Goal: Information Seeking & Learning: Learn about a topic

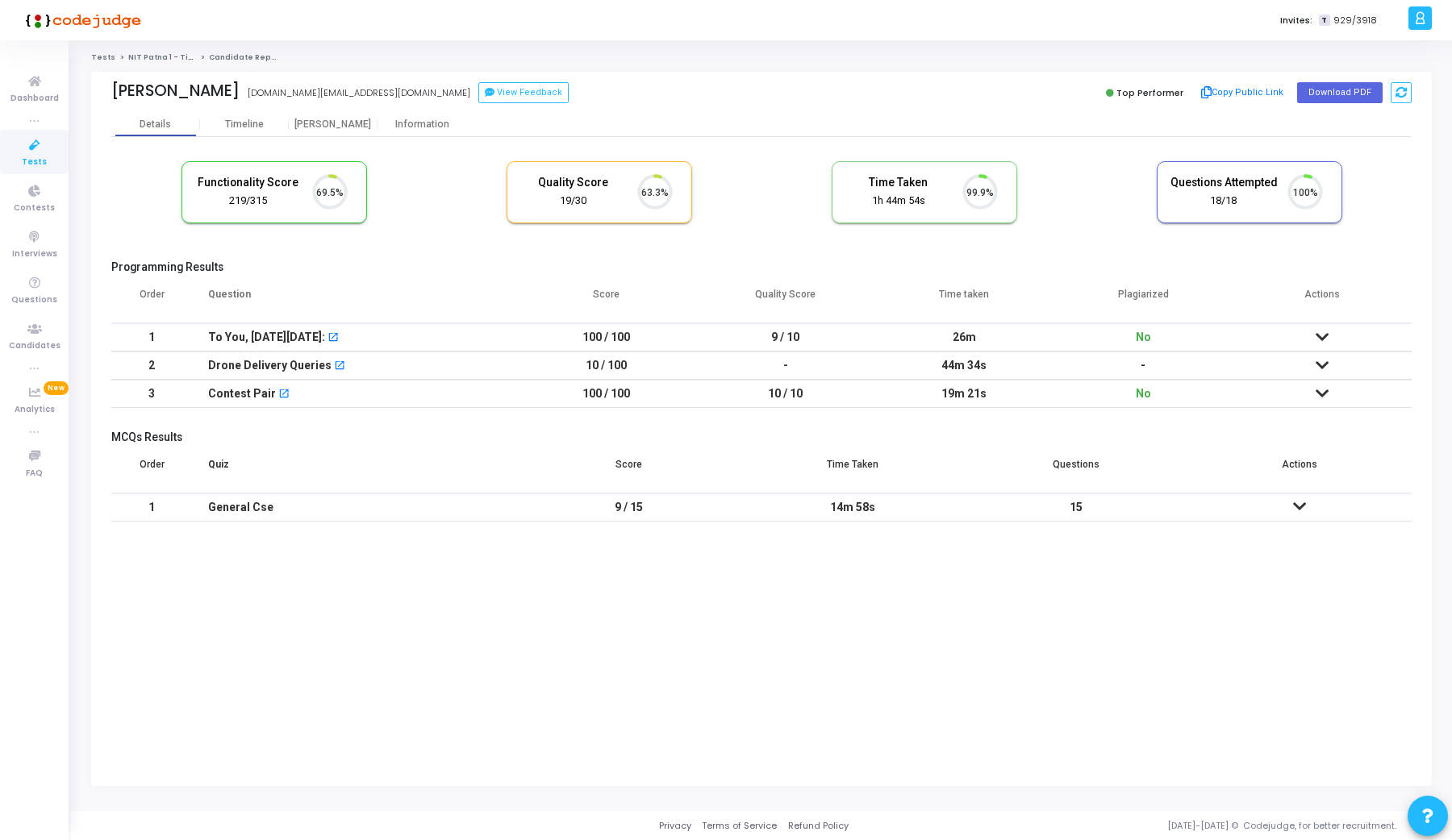
scroll to position [34, 41]
click at [337, 127] on div "[PERSON_NAME]" at bounding box center [333, 124] width 89 height 12
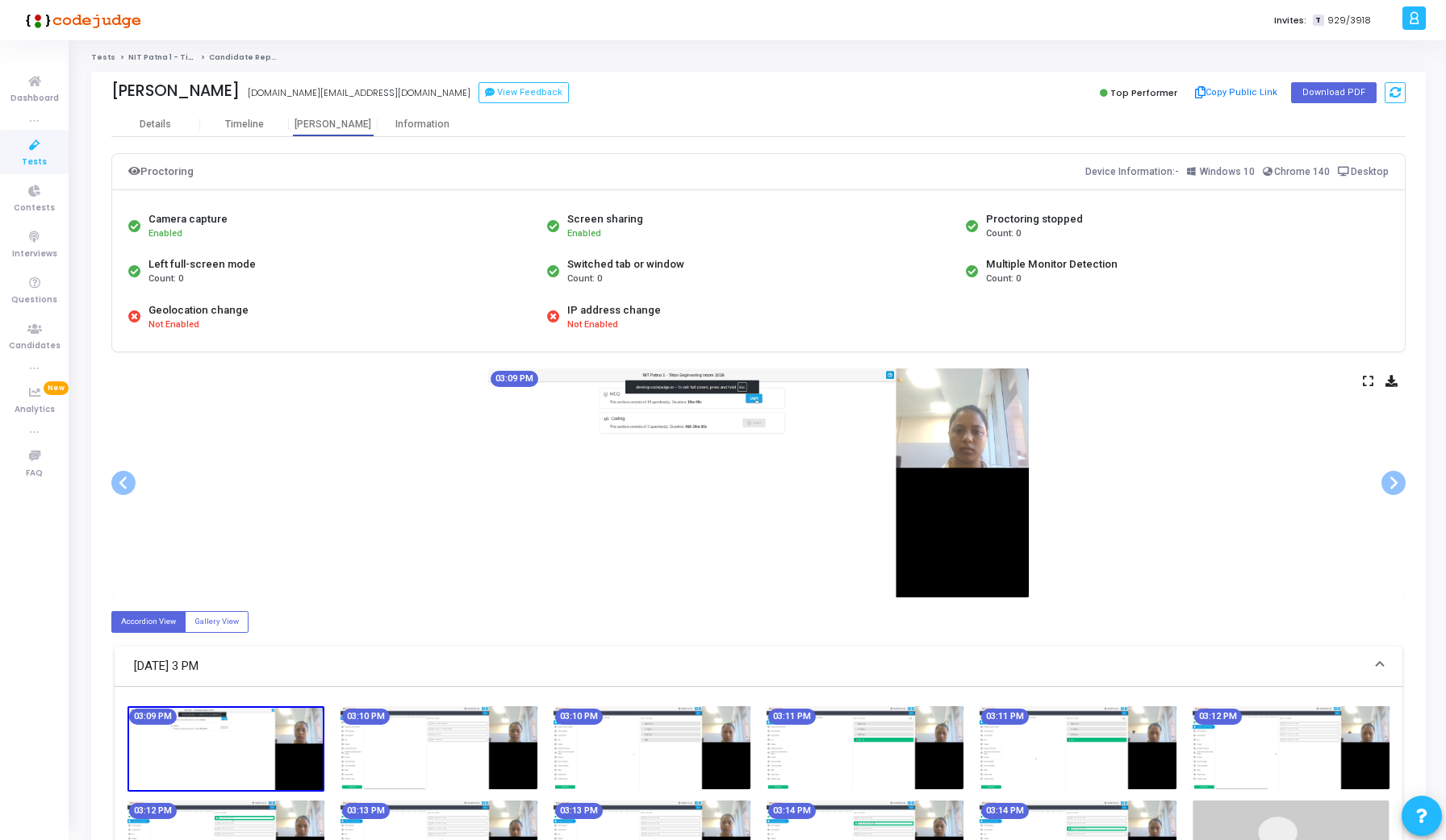
click at [1368, 386] on icon at bounding box center [1368, 381] width 11 height 9
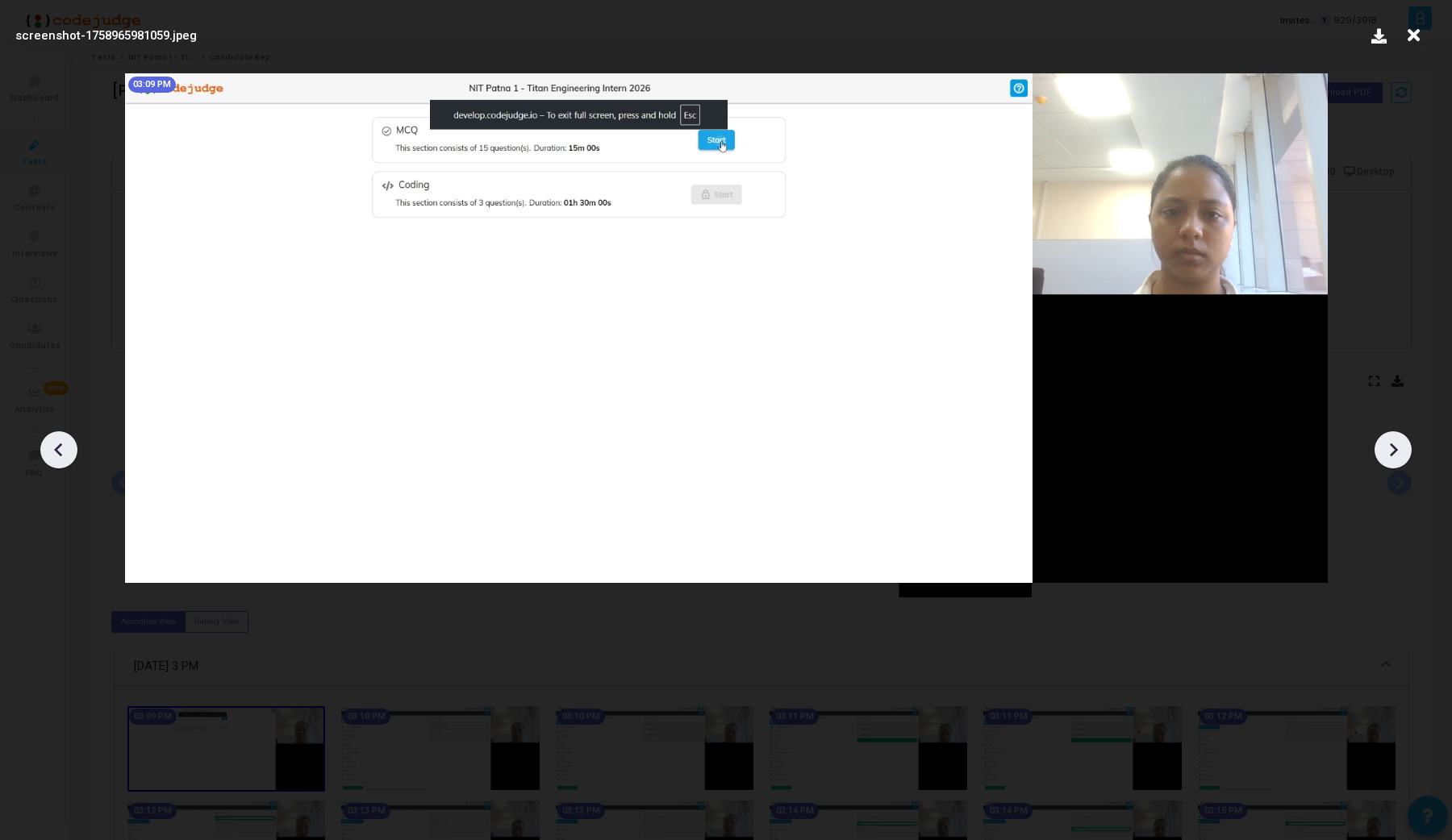
click at [1379, 450] on div at bounding box center [1393, 450] width 37 height 37
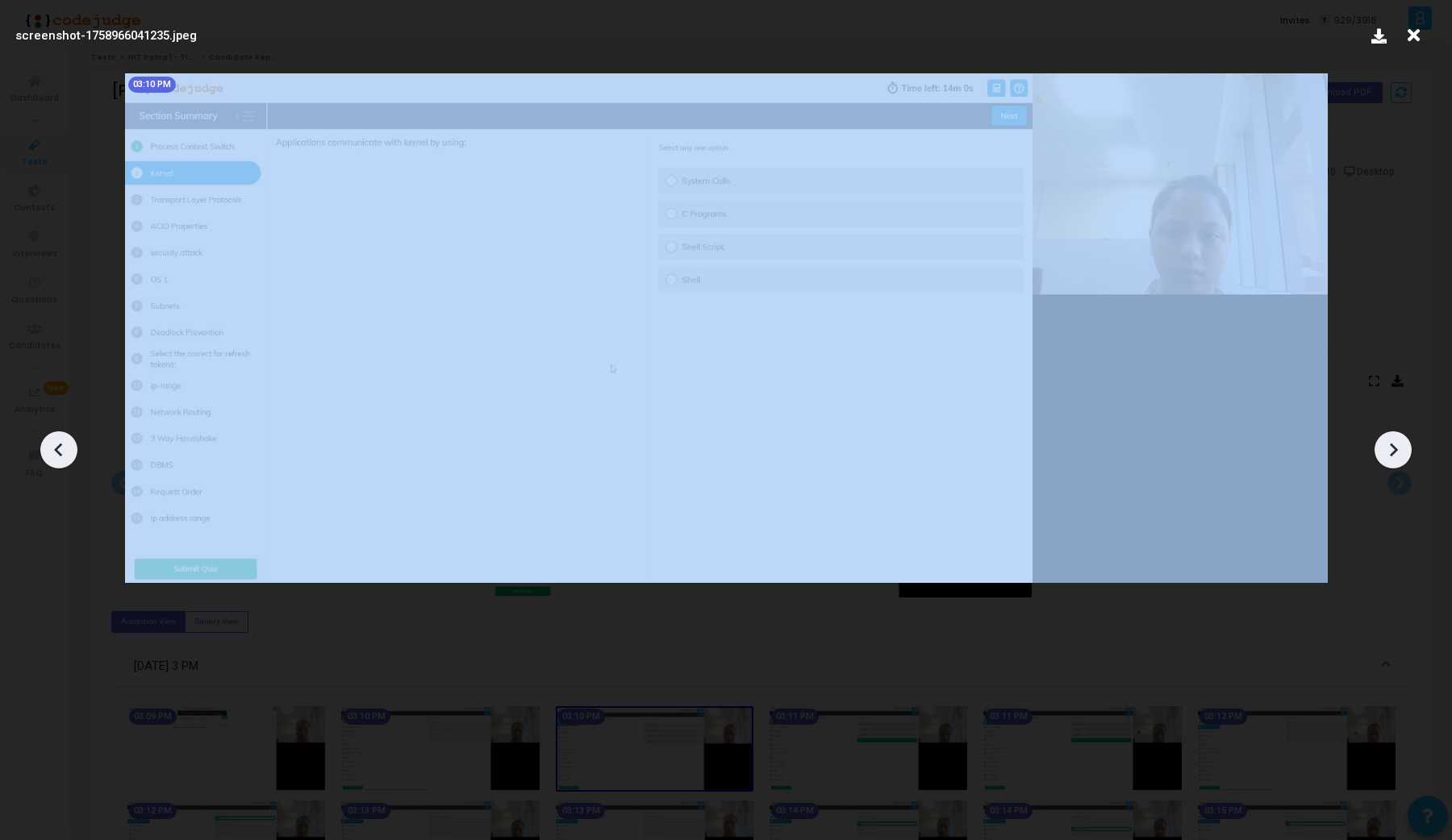
click at [1379, 450] on div at bounding box center [1393, 450] width 37 height 37
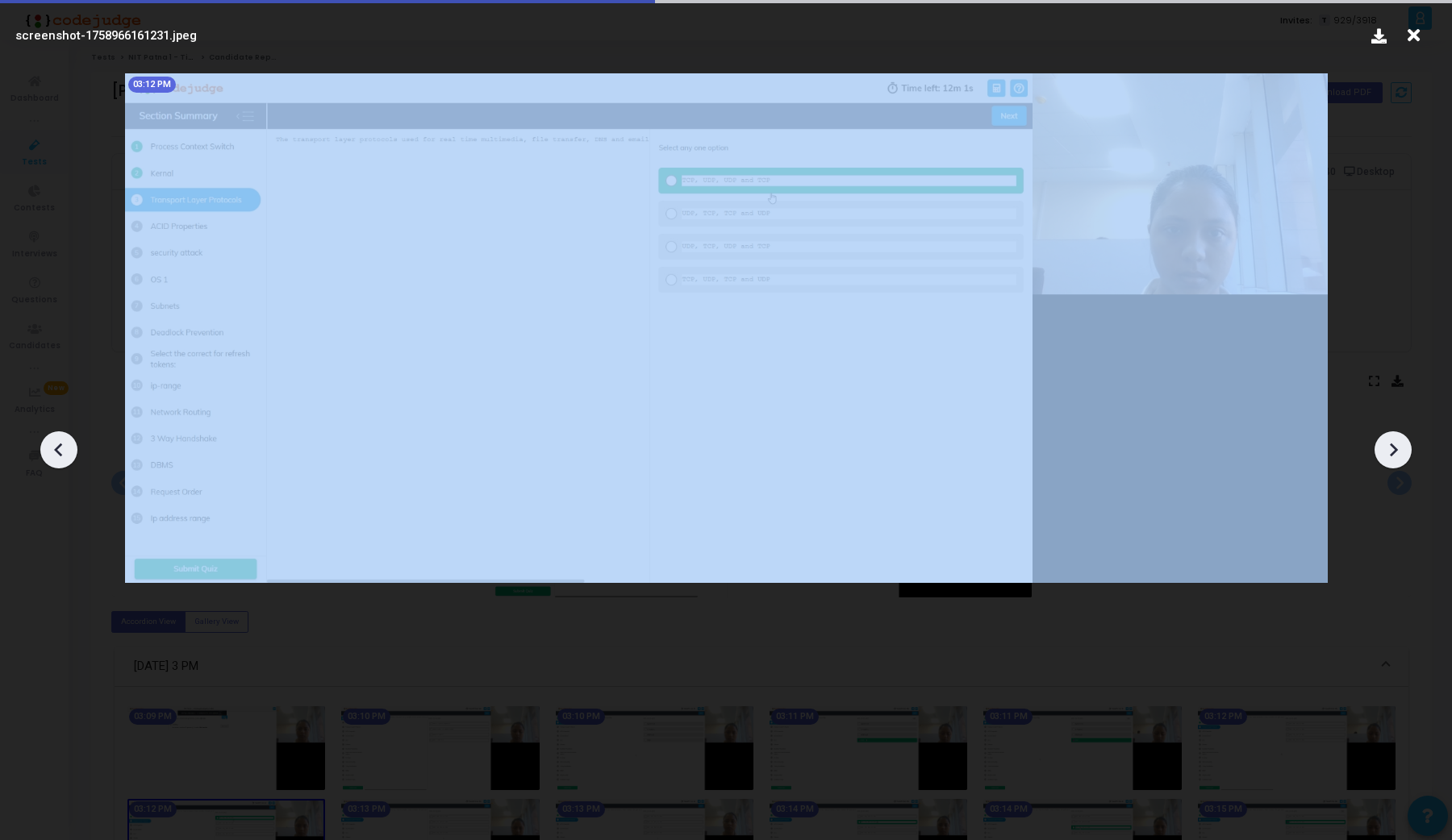
click at [1379, 450] on div at bounding box center [1393, 450] width 37 height 37
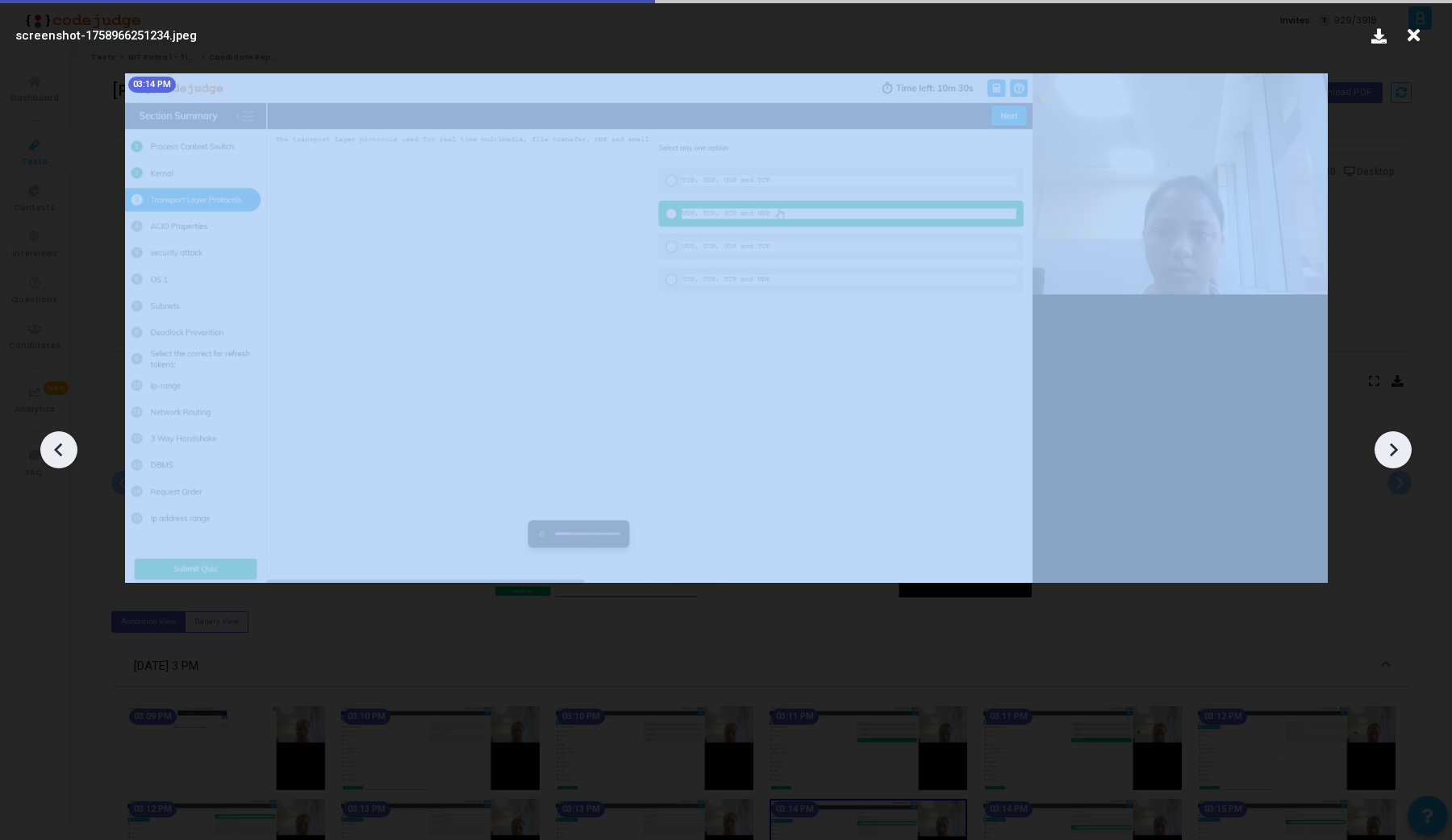
click at [1379, 450] on div at bounding box center [1393, 450] width 37 height 37
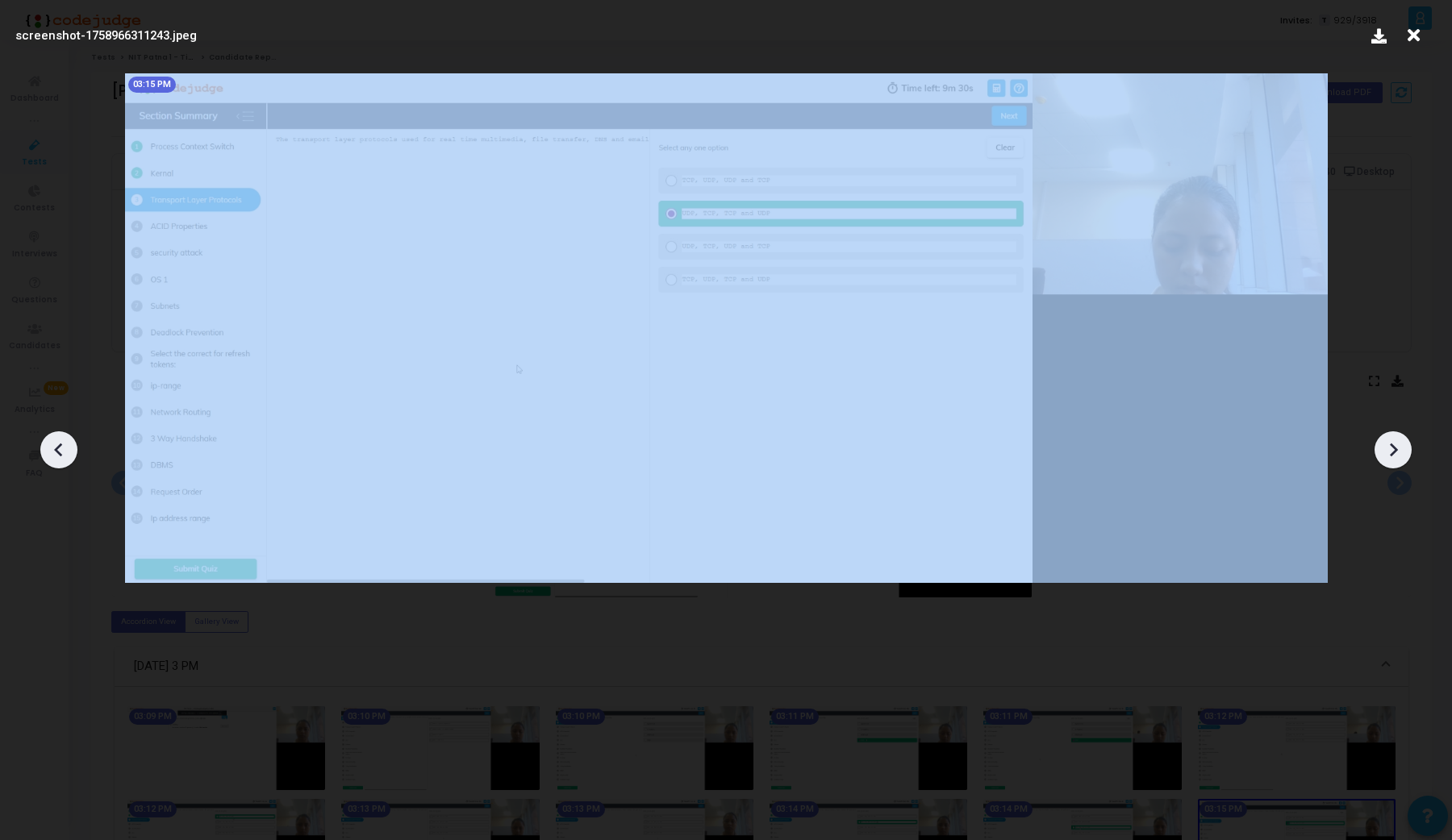
click at [1379, 450] on div at bounding box center [1393, 450] width 37 height 37
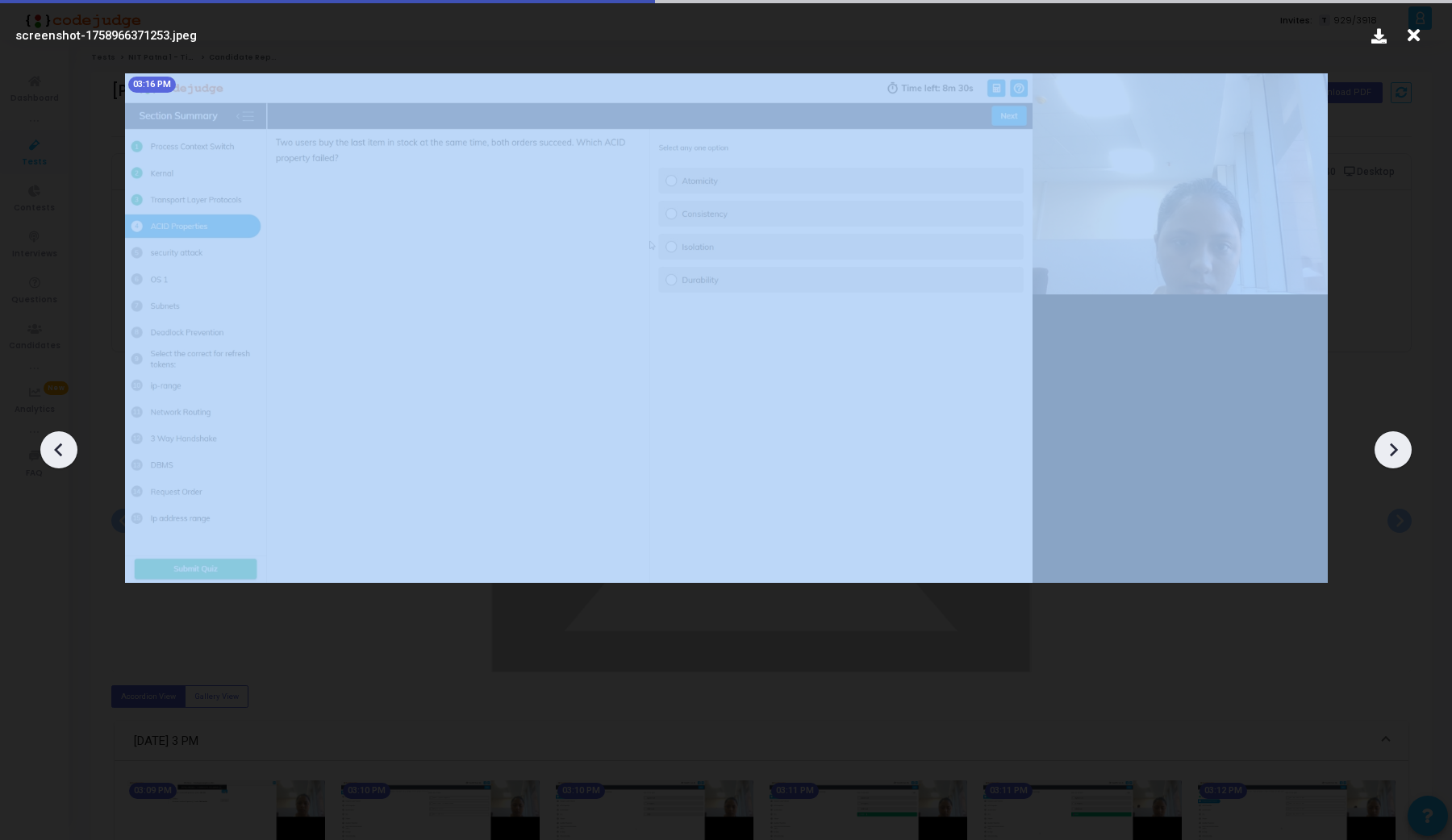
click at [1379, 450] on div at bounding box center [1393, 450] width 37 height 37
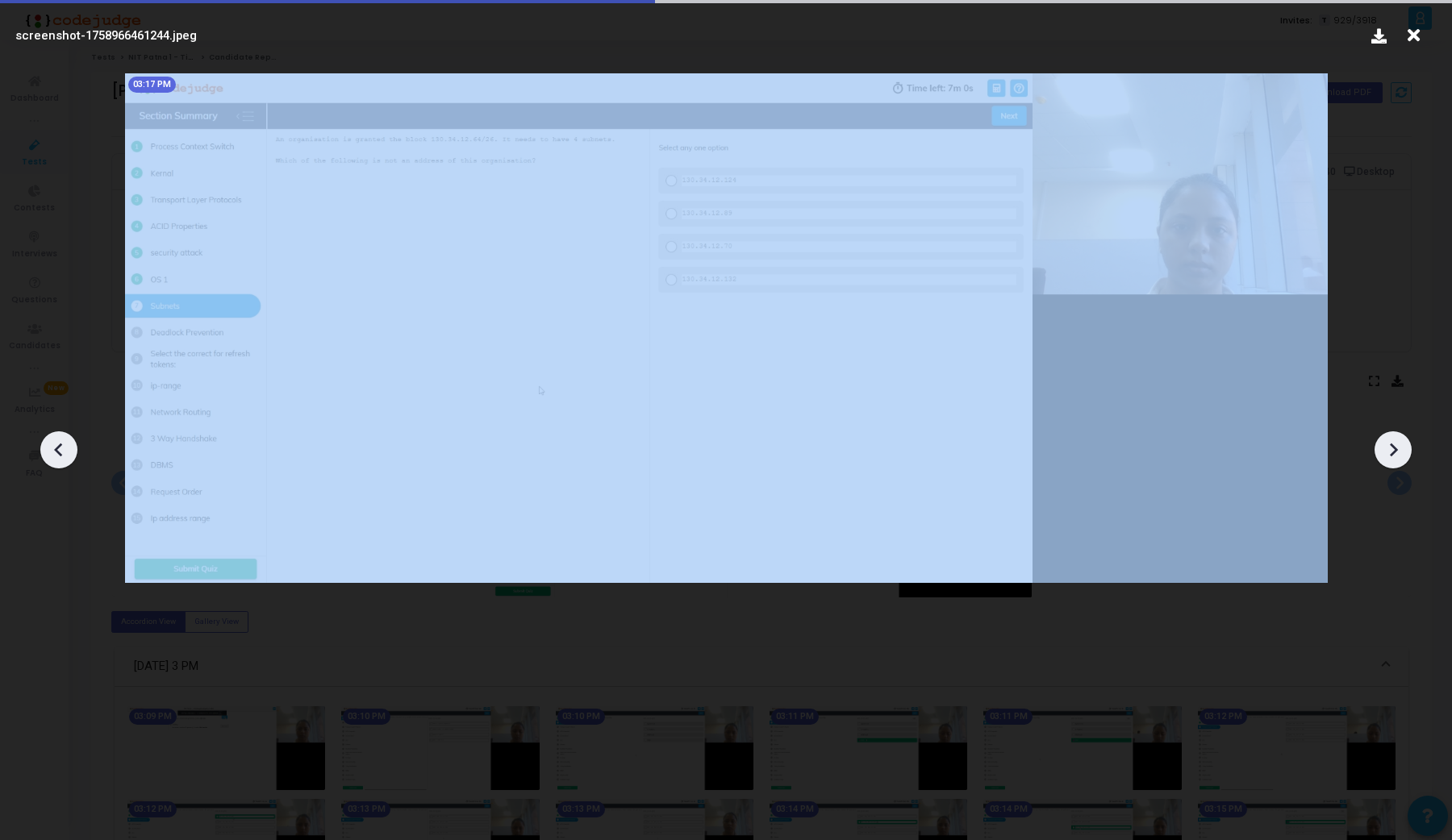
click at [1379, 450] on div at bounding box center [1393, 450] width 37 height 37
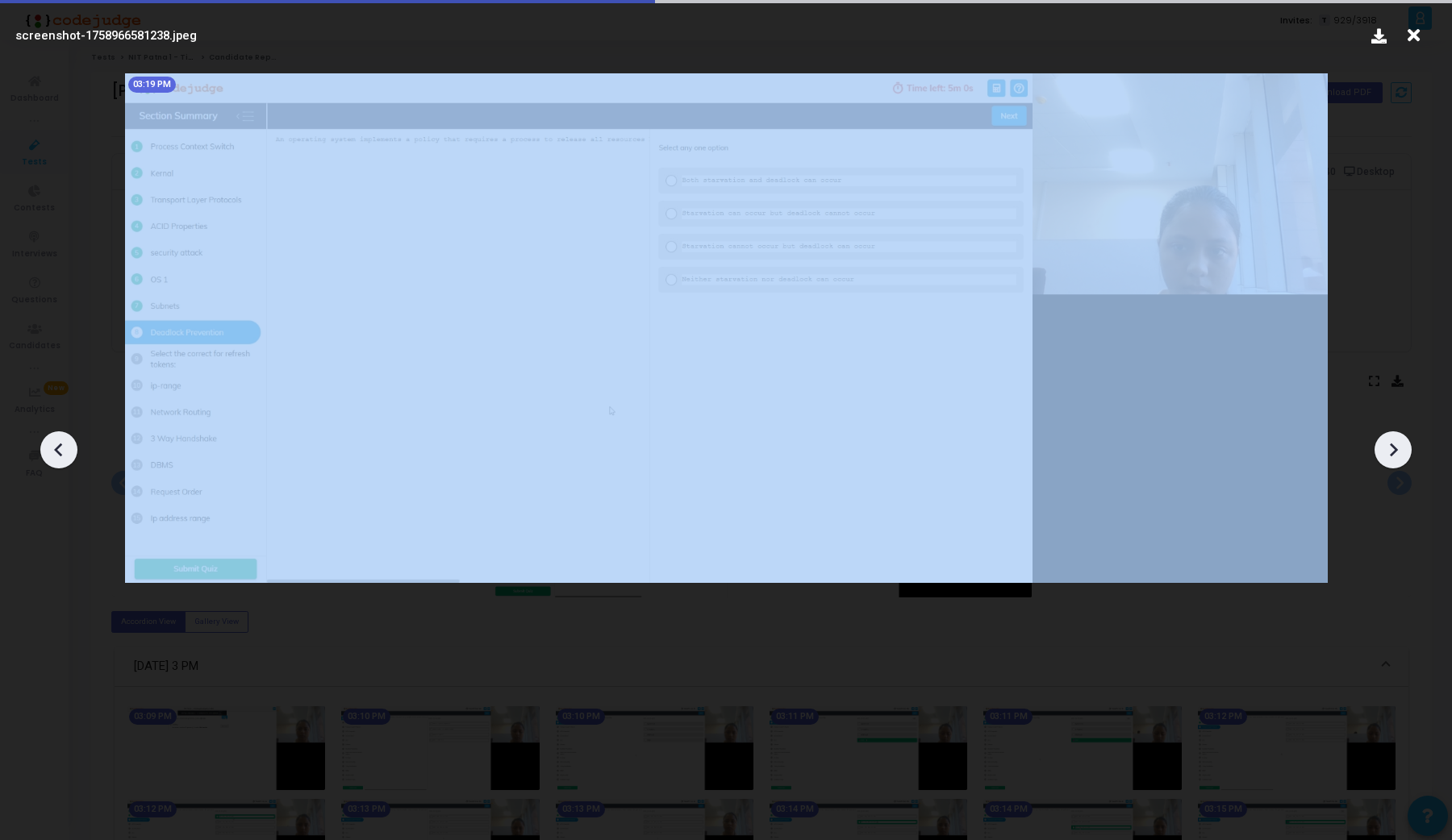
click at [1379, 450] on div at bounding box center [1393, 450] width 37 height 37
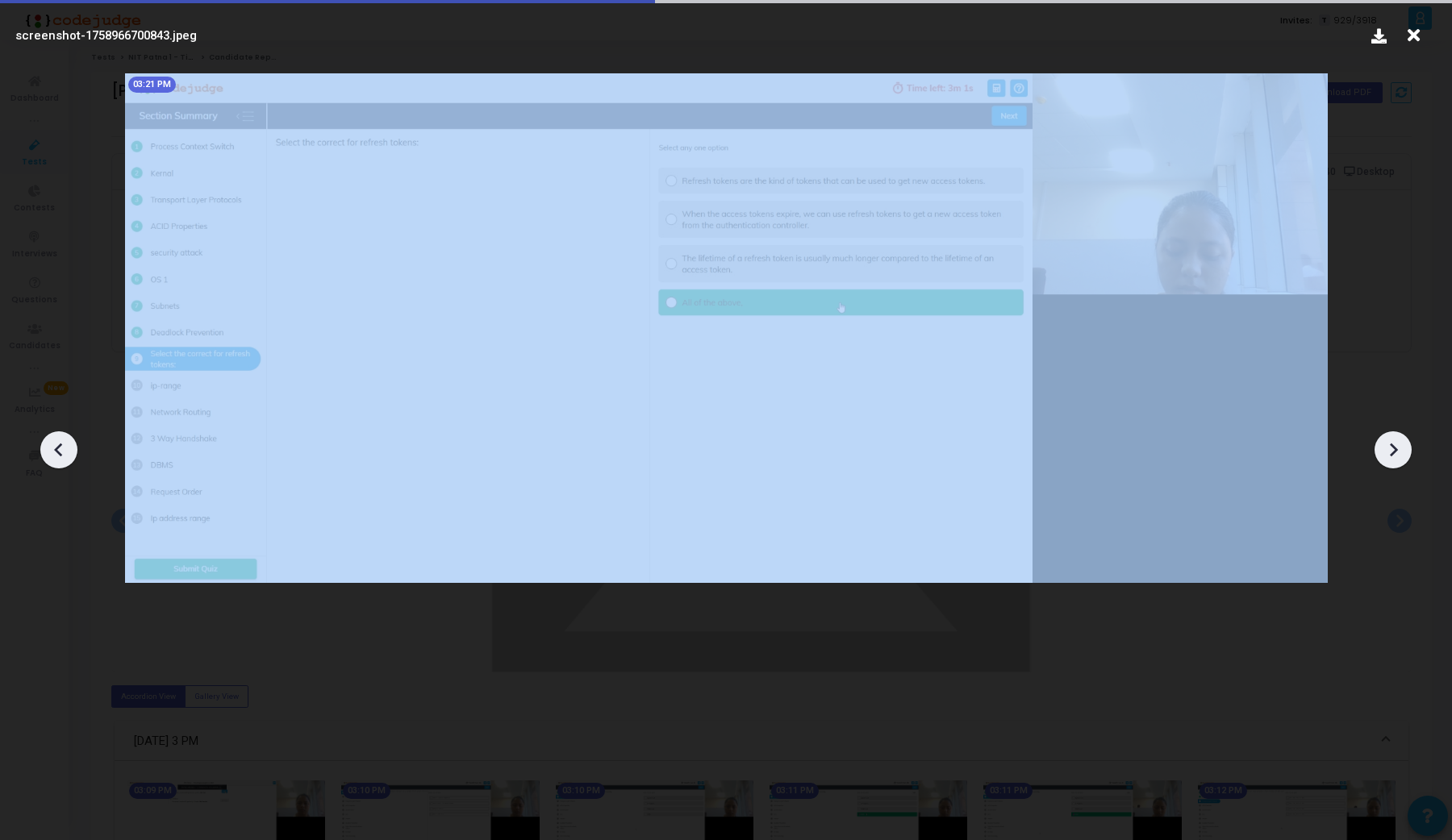
click at [1379, 450] on div at bounding box center [1393, 450] width 37 height 37
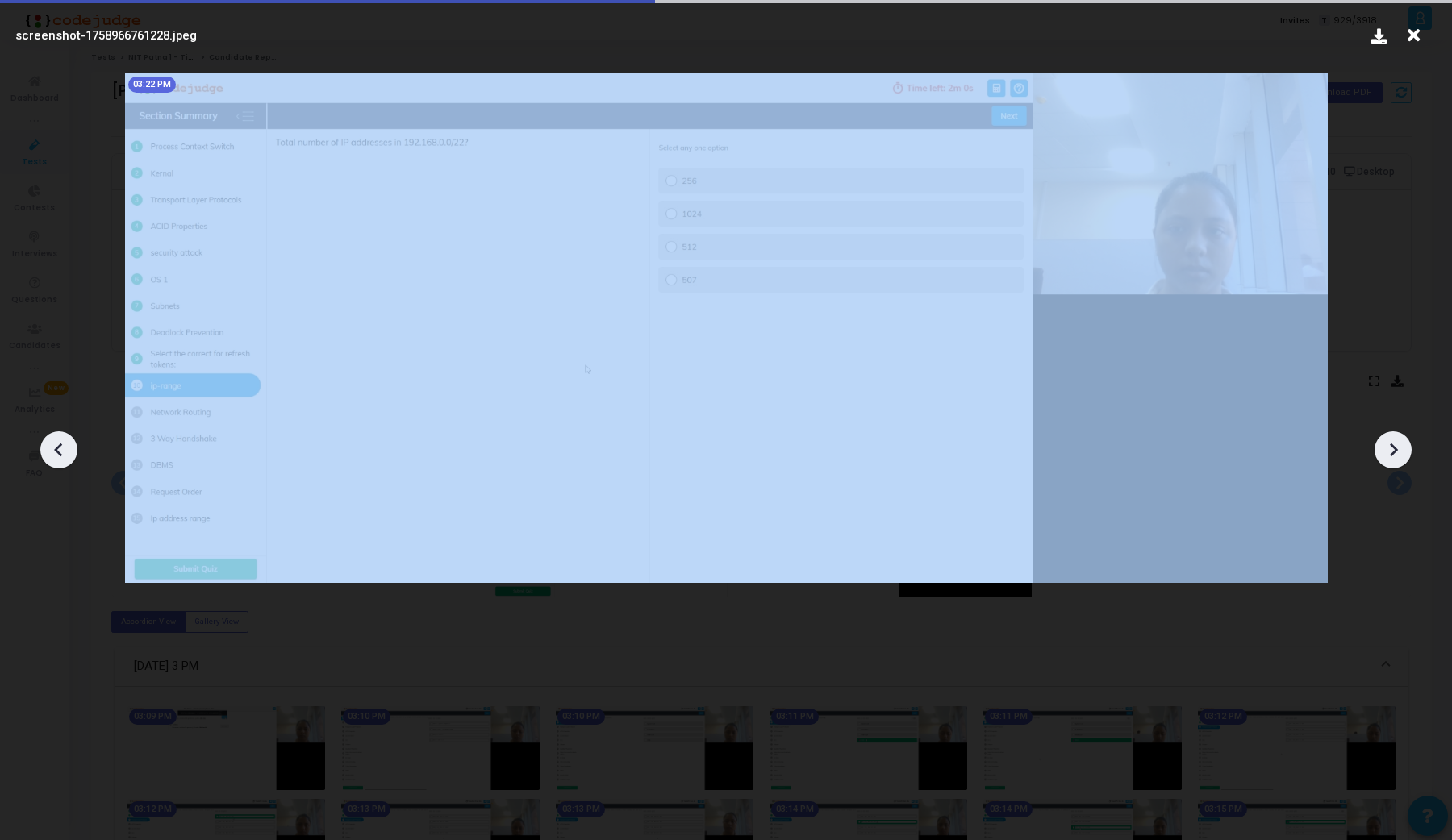
click at [1379, 450] on div at bounding box center [1393, 450] width 37 height 37
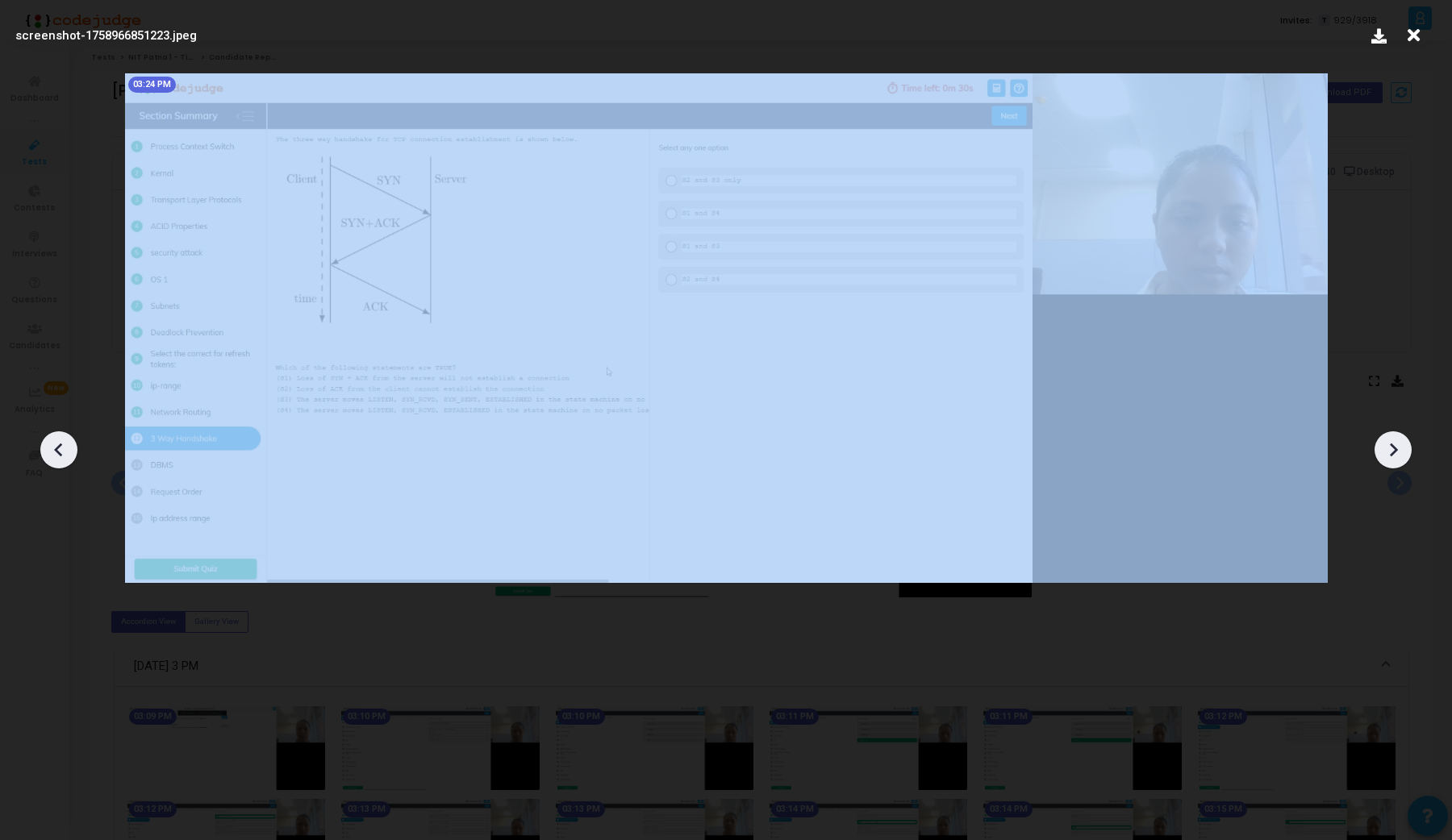
click at [1379, 450] on div at bounding box center [1393, 450] width 37 height 37
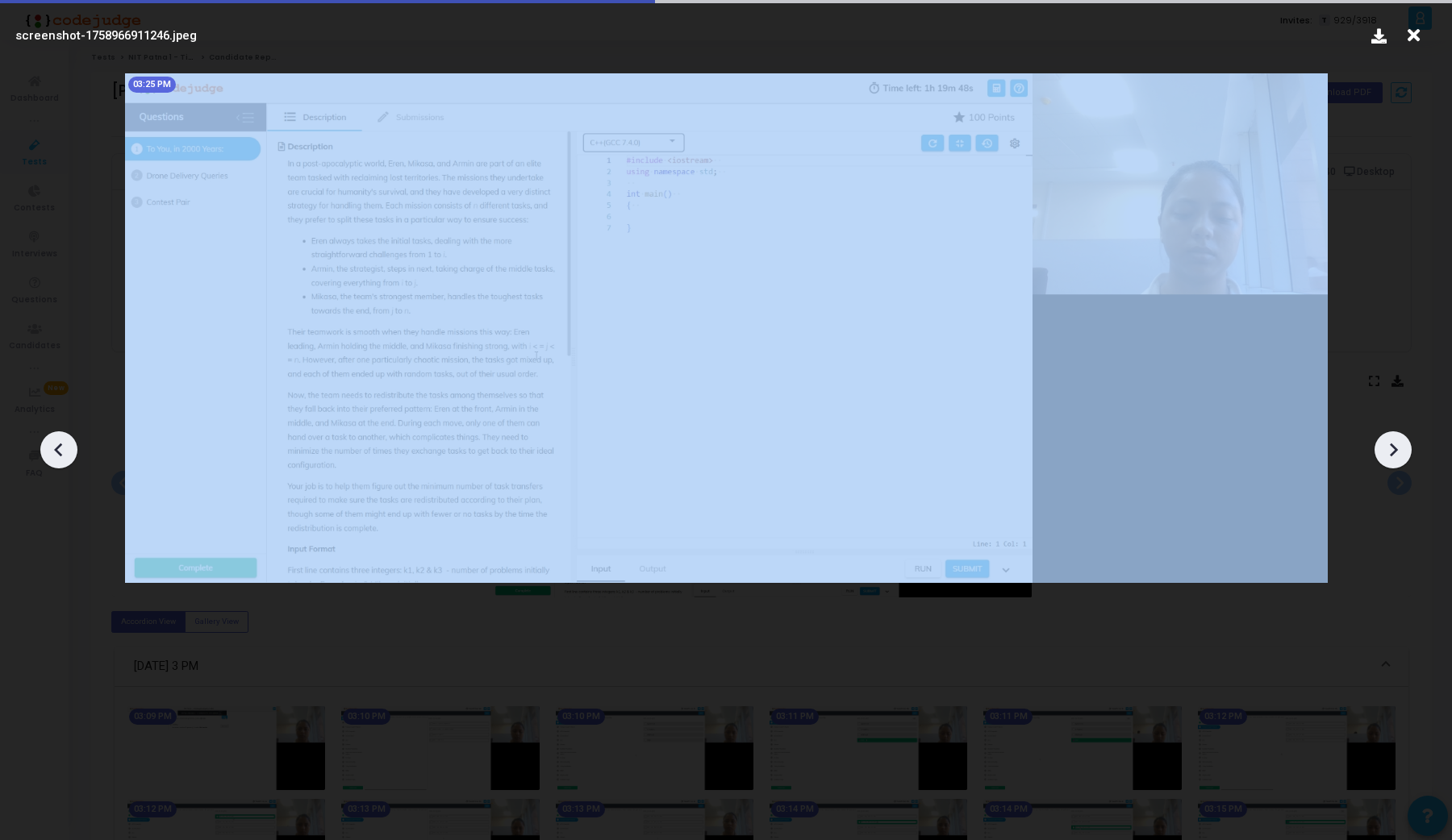
click at [1379, 450] on div at bounding box center [1393, 450] width 37 height 37
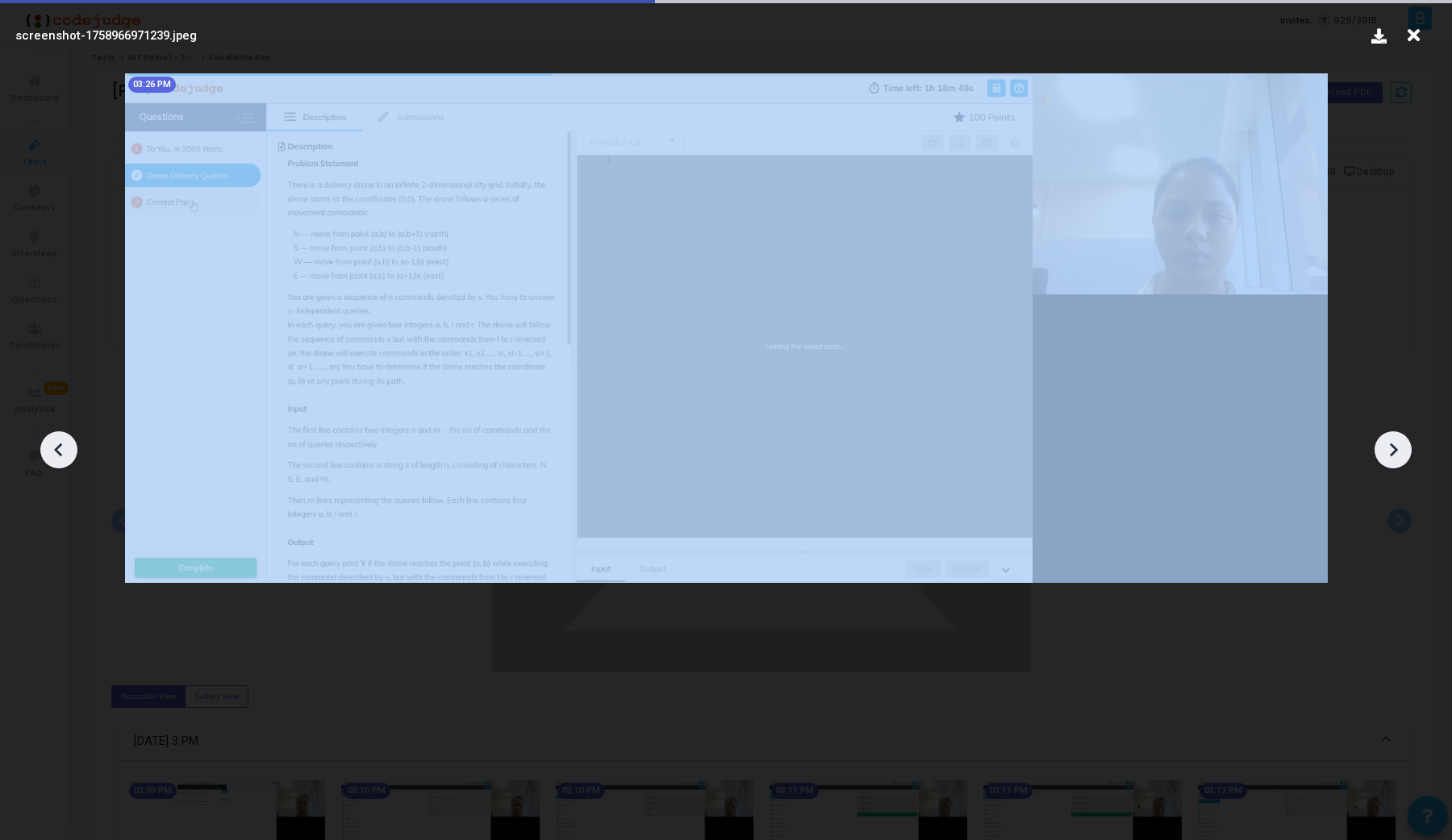
click at [1379, 450] on div at bounding box center [1393, 450] width 37 height 37
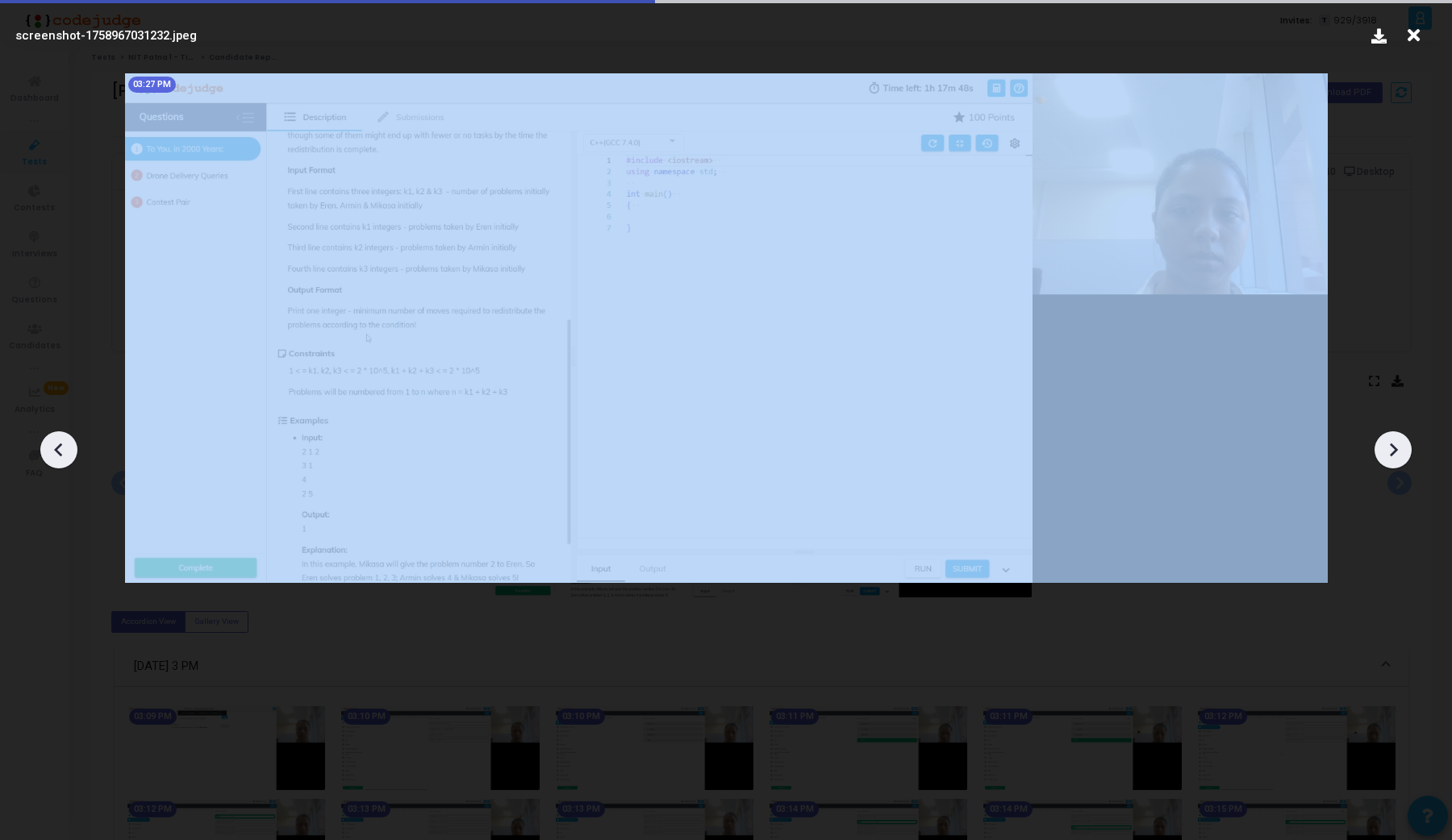
click at [1379, 450] on div at bounding box center [1393, 450] width 37 height 37
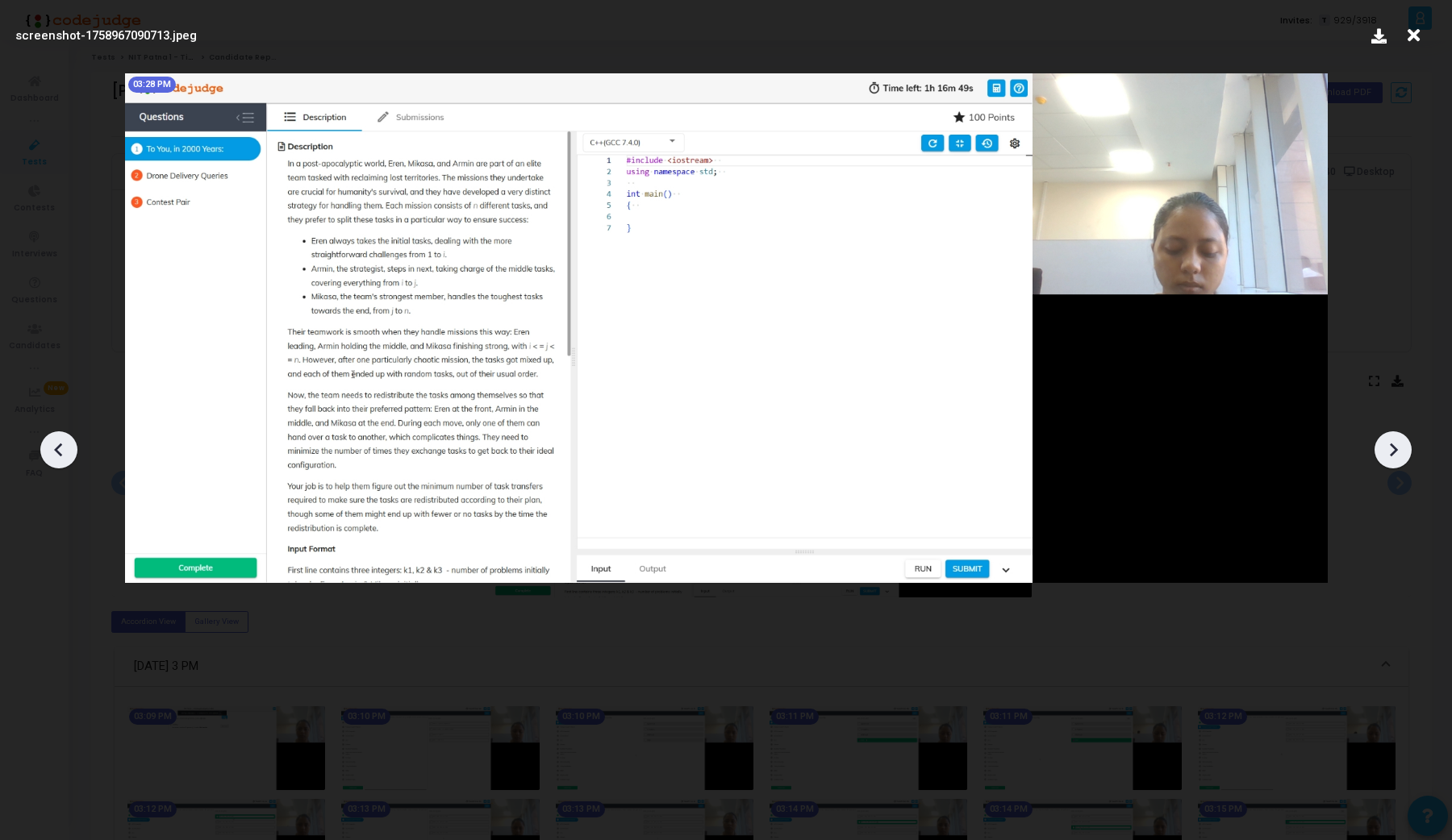
click at [1435, 30] on div "screenshot-1758967090713.jpeg" at bounding box center [726, 35] width 1429 height 49
click at [1429, 32] on div "screenshot-1758967090713.jpeg" at bounding box center [726, 35] width 1429 height 49
click at [1419, 42] on icon at bounding box center [1413, 35] width 25 height 31
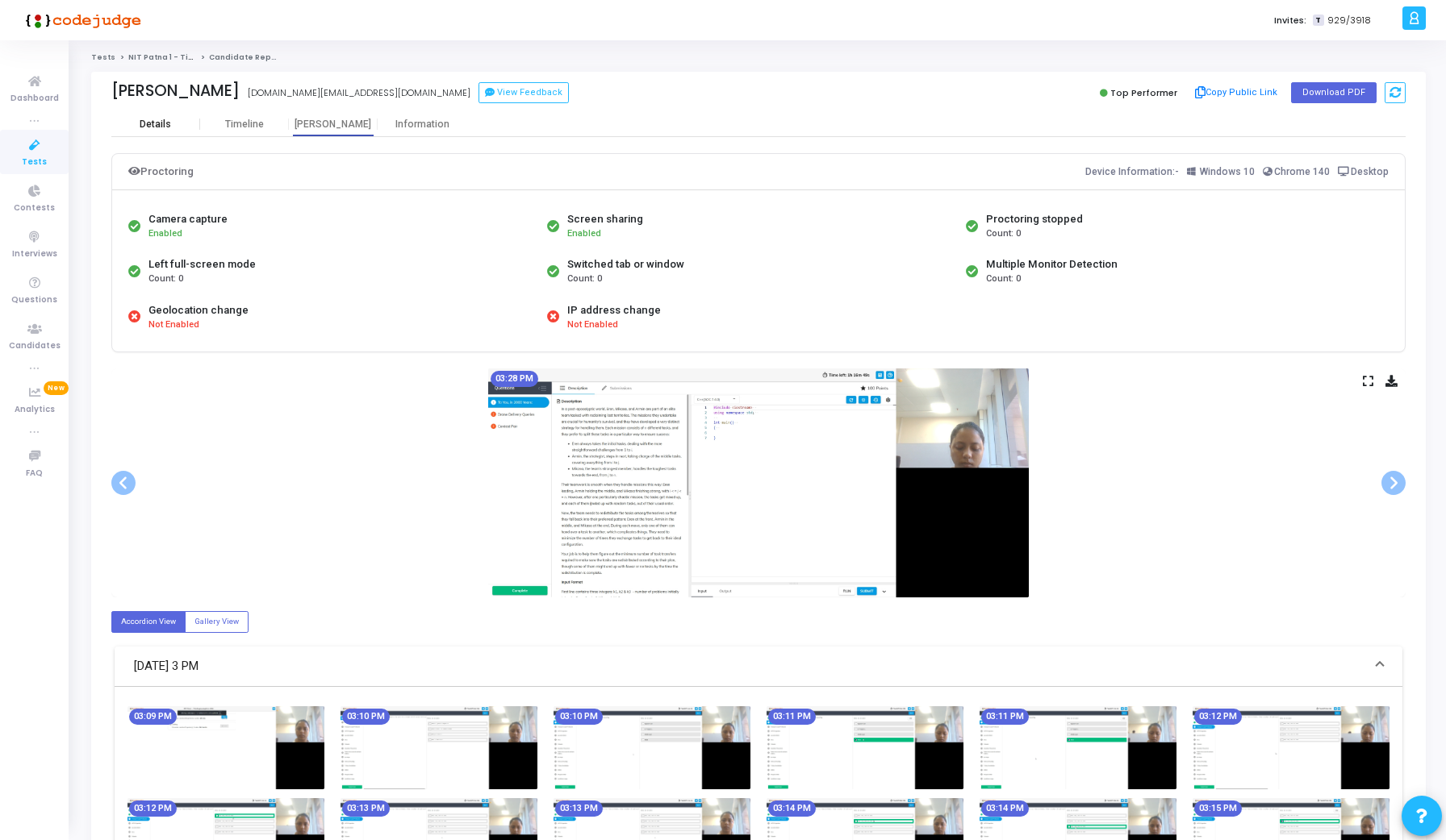
click at [162, 128] on div "Details" at bounding box center [155, 124] width 32 height 12
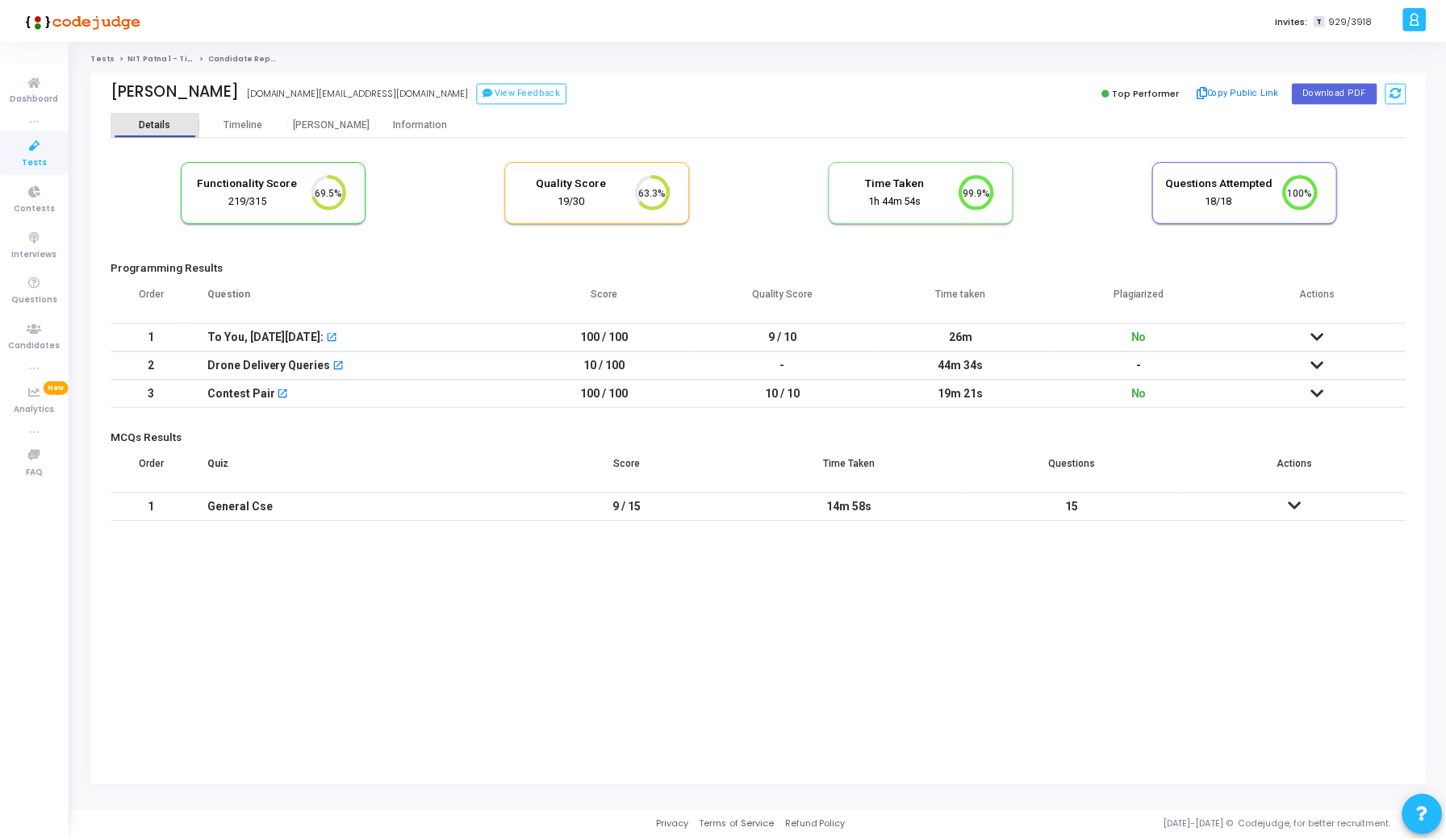
scroll to position [7, 7]
click at [1320, 332] on icon at bounding box center [1322, 337] width 13 height 11
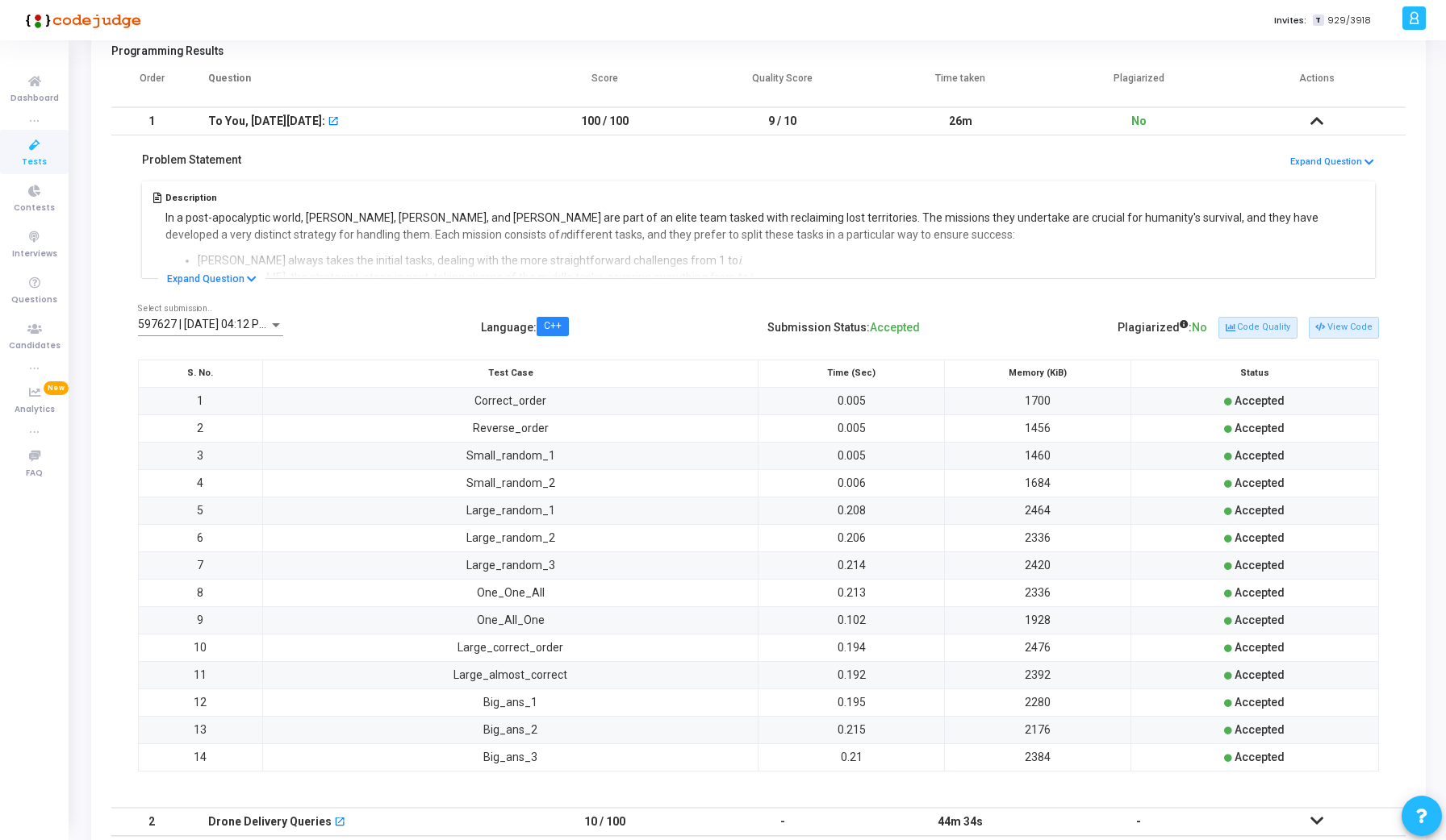
scroll to position [274, 0]
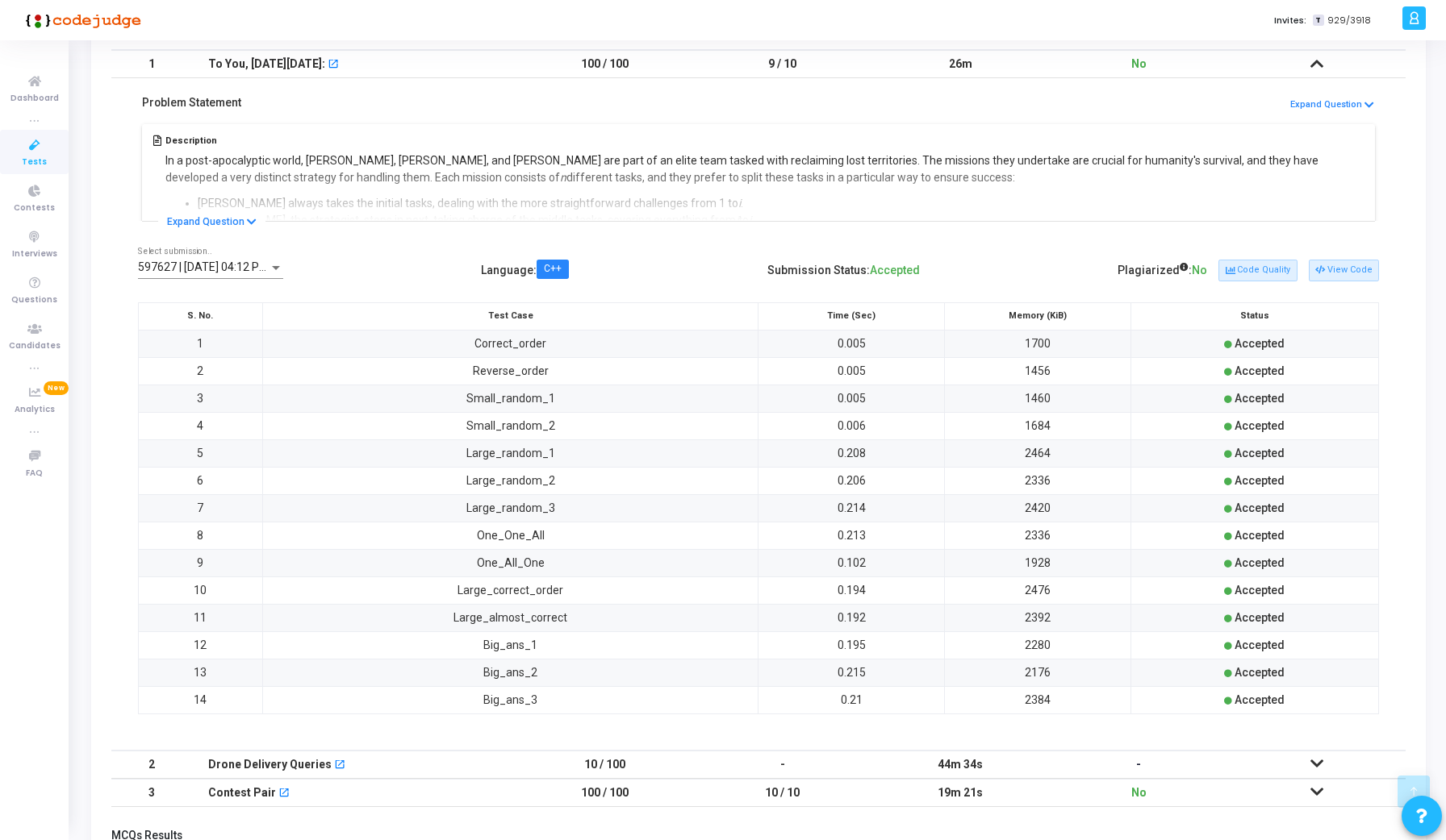
click at [244, 265] on span "597627 | [DATE] 04:12 PM IST (Best) P" at bounding box center [234, 266] width 193 height 13
click at [383, 249] on div at bounding box center [723, 420] width 1446 height 840
click at [1324, 266] on icon at bounding box center [1320, 271] width 9 height 9
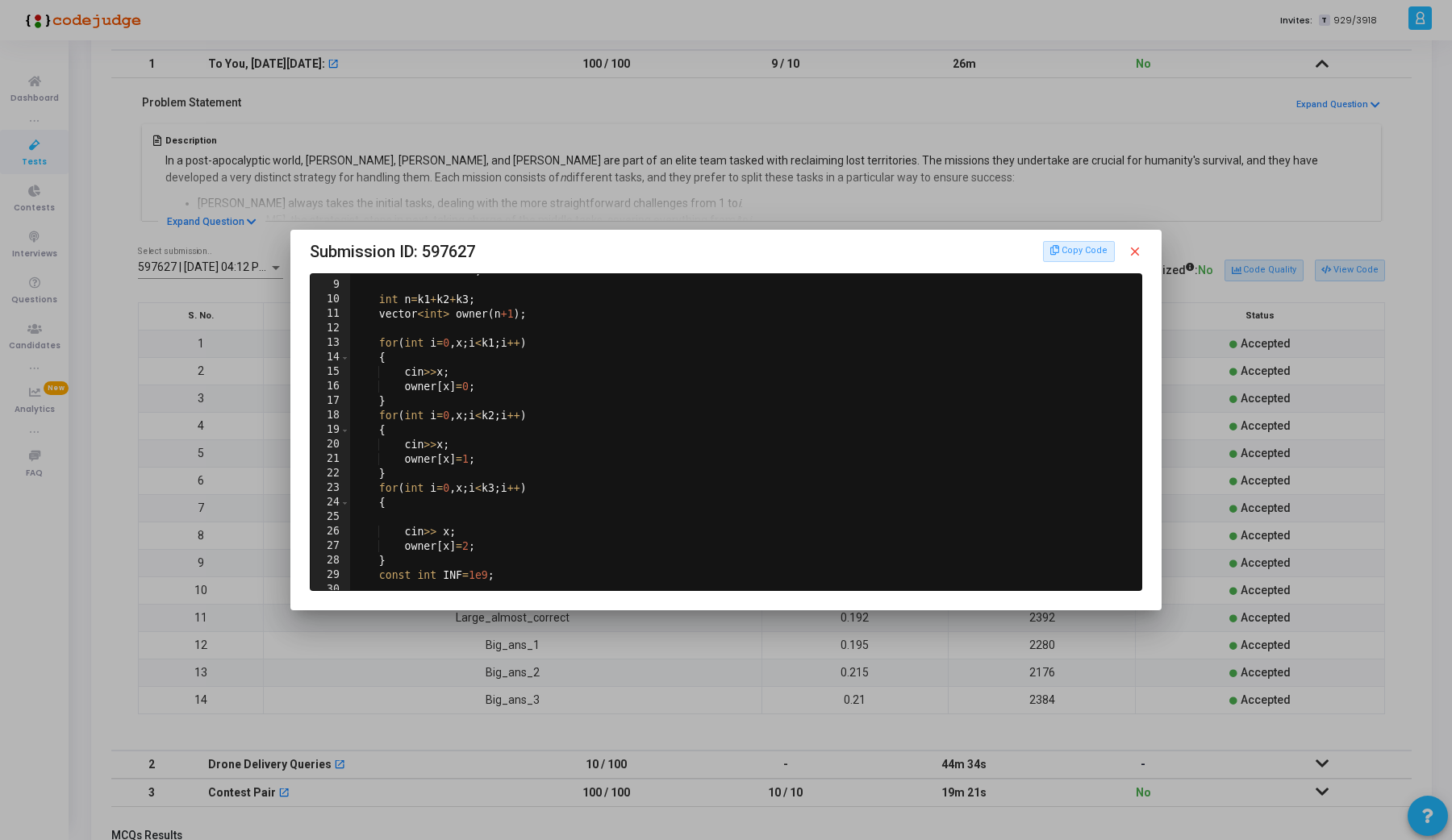
scroll to position [0, 0]
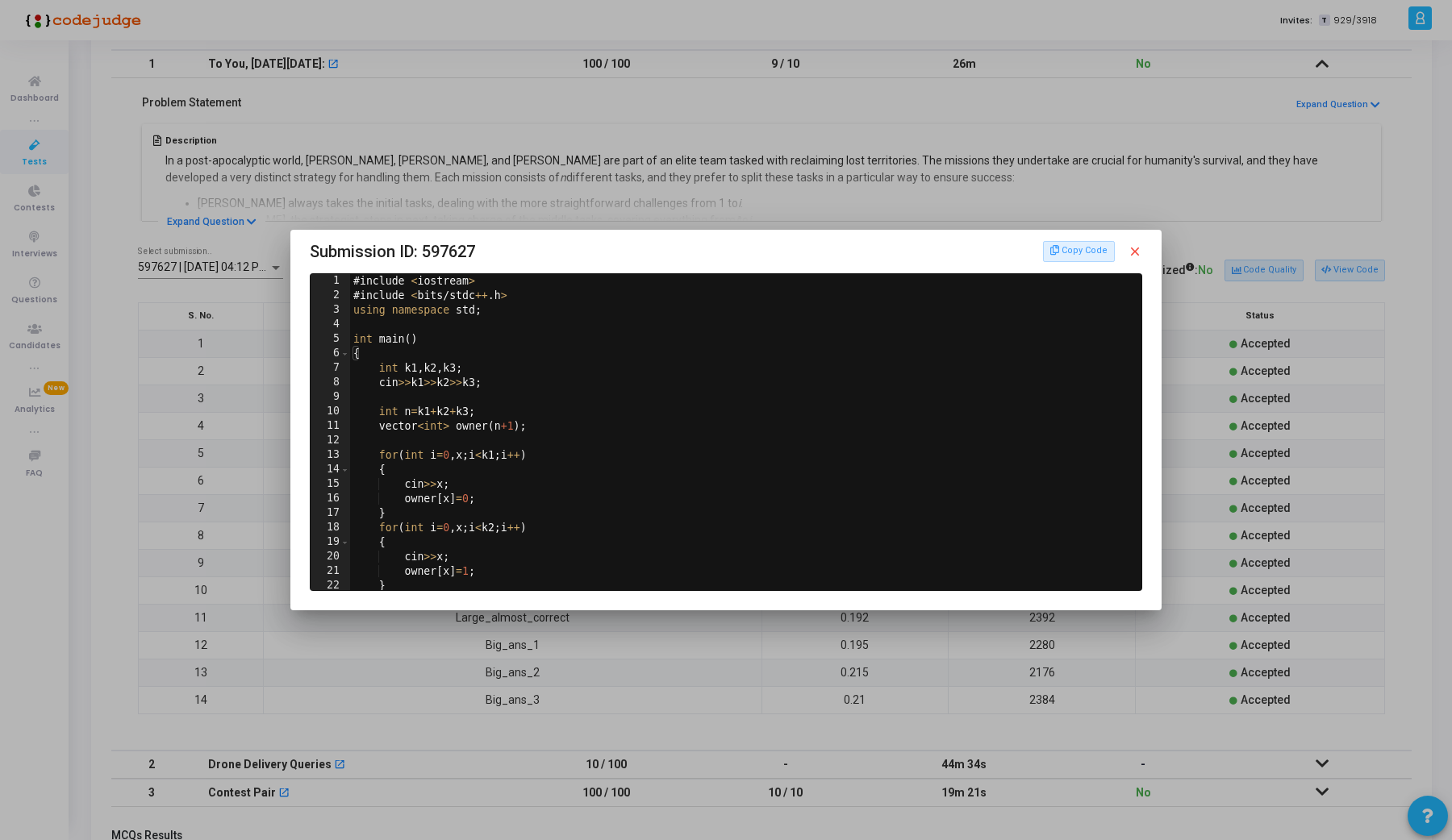
click at [1132, 246] on mat-icon "close" at bounding box center [1135, 251] width 14 height 14
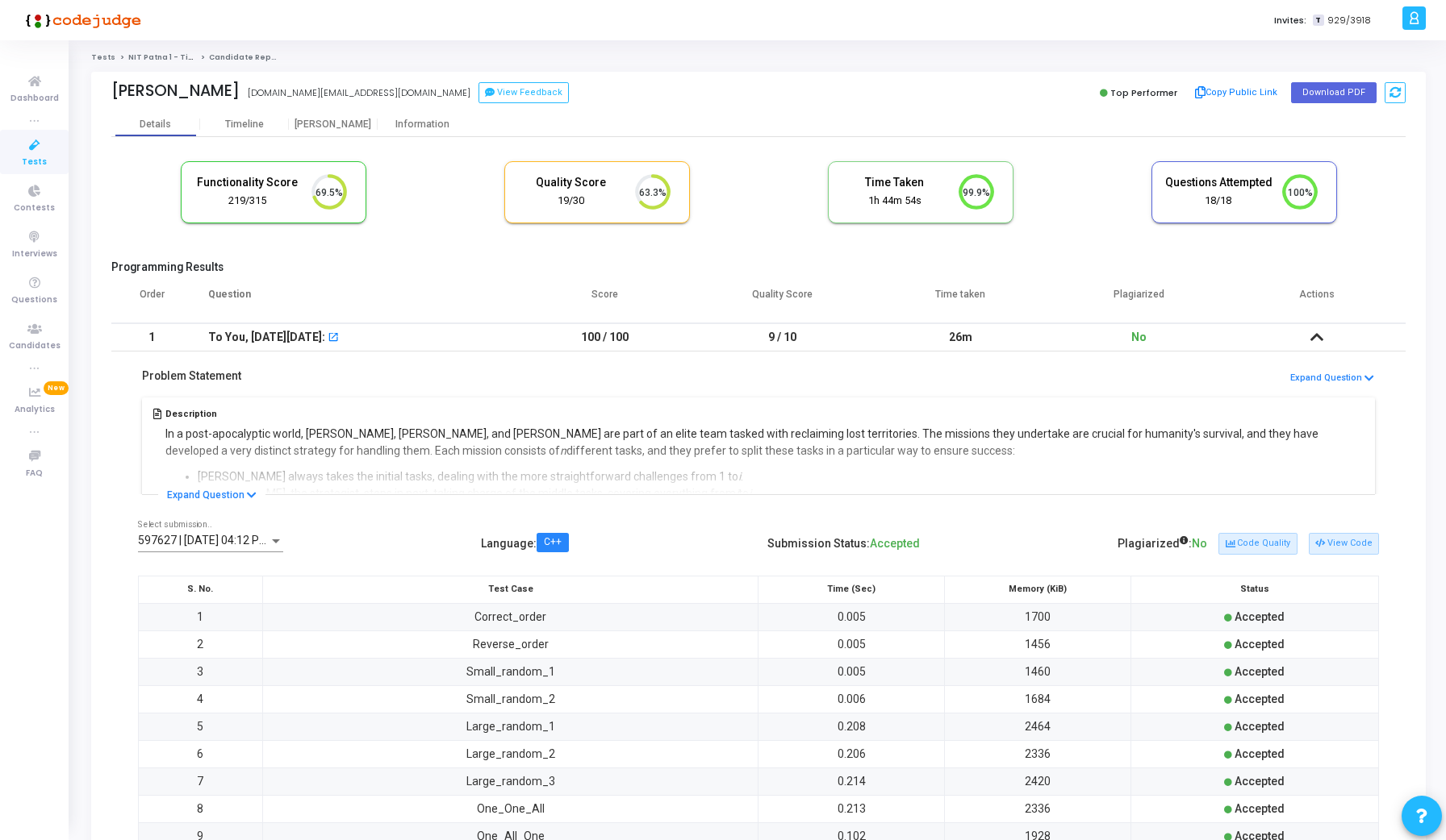
click at [1314, 341] on icon at bounding box center [1316, 337] width 13 height 11
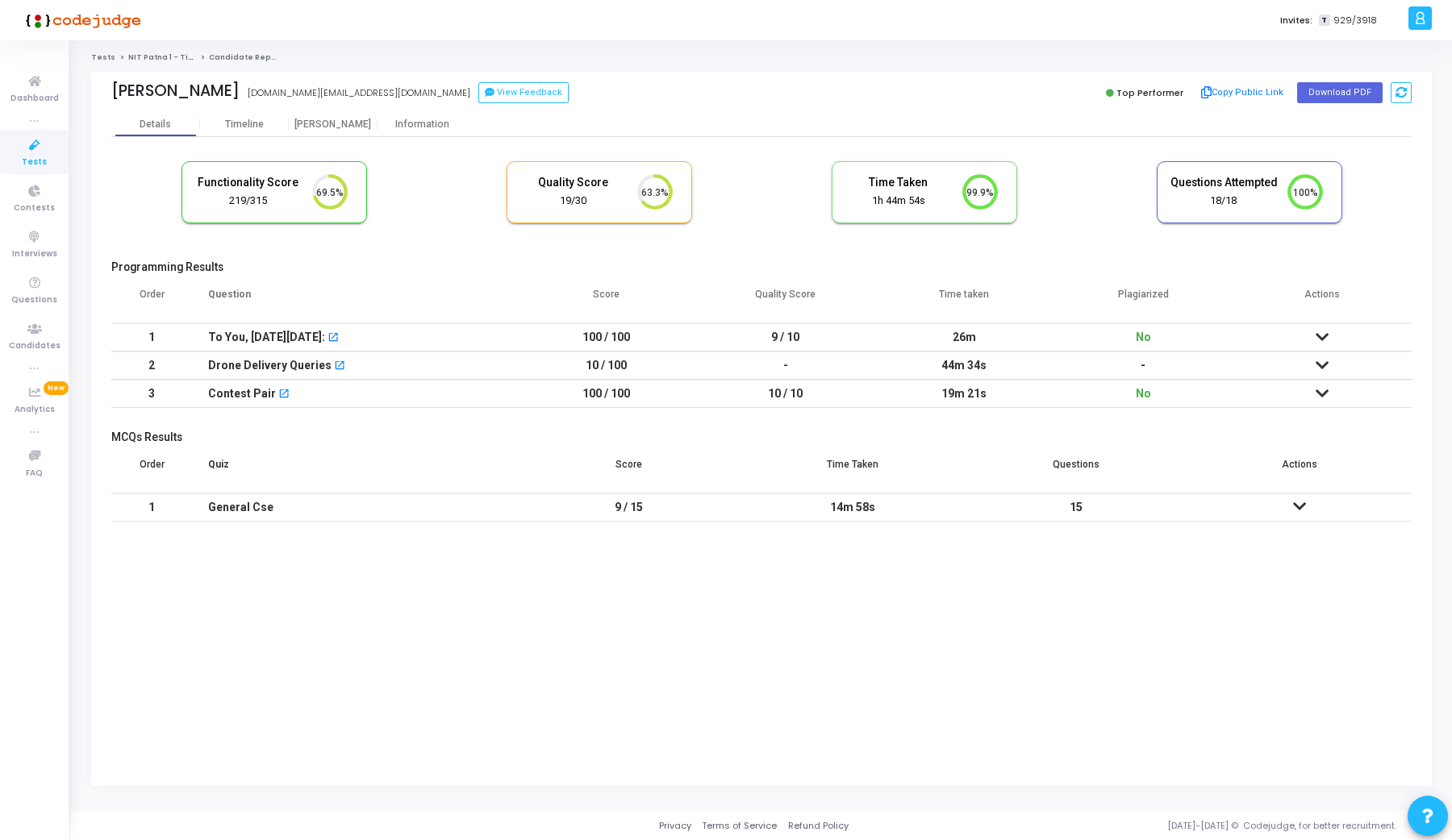
click at [1318, 390] on icon at bounding box center [1322, 394] width 13 height 11
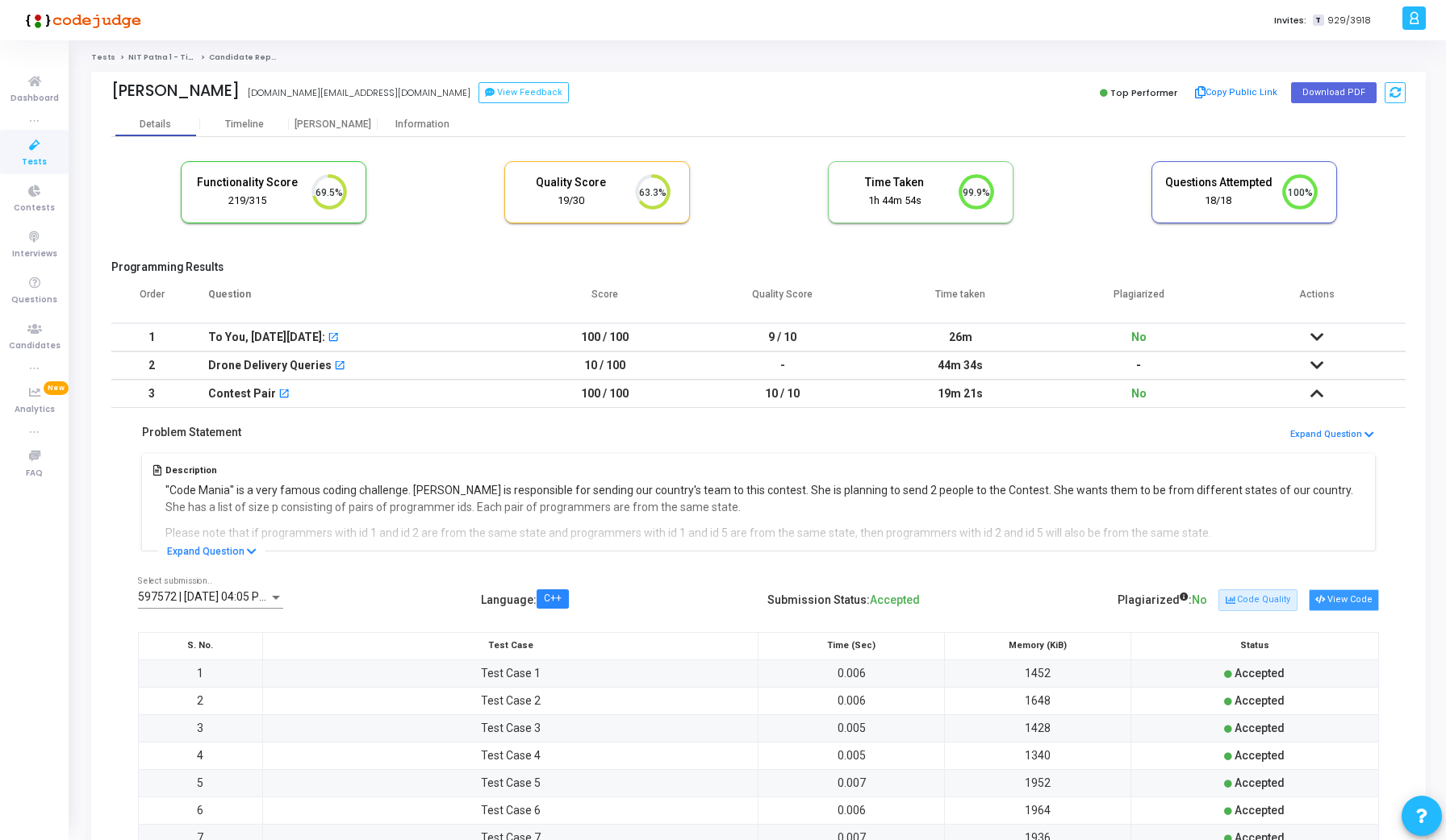
click at [1332, 594] on button "View Code" at bounding box center [1344, 600] width 71 height 21
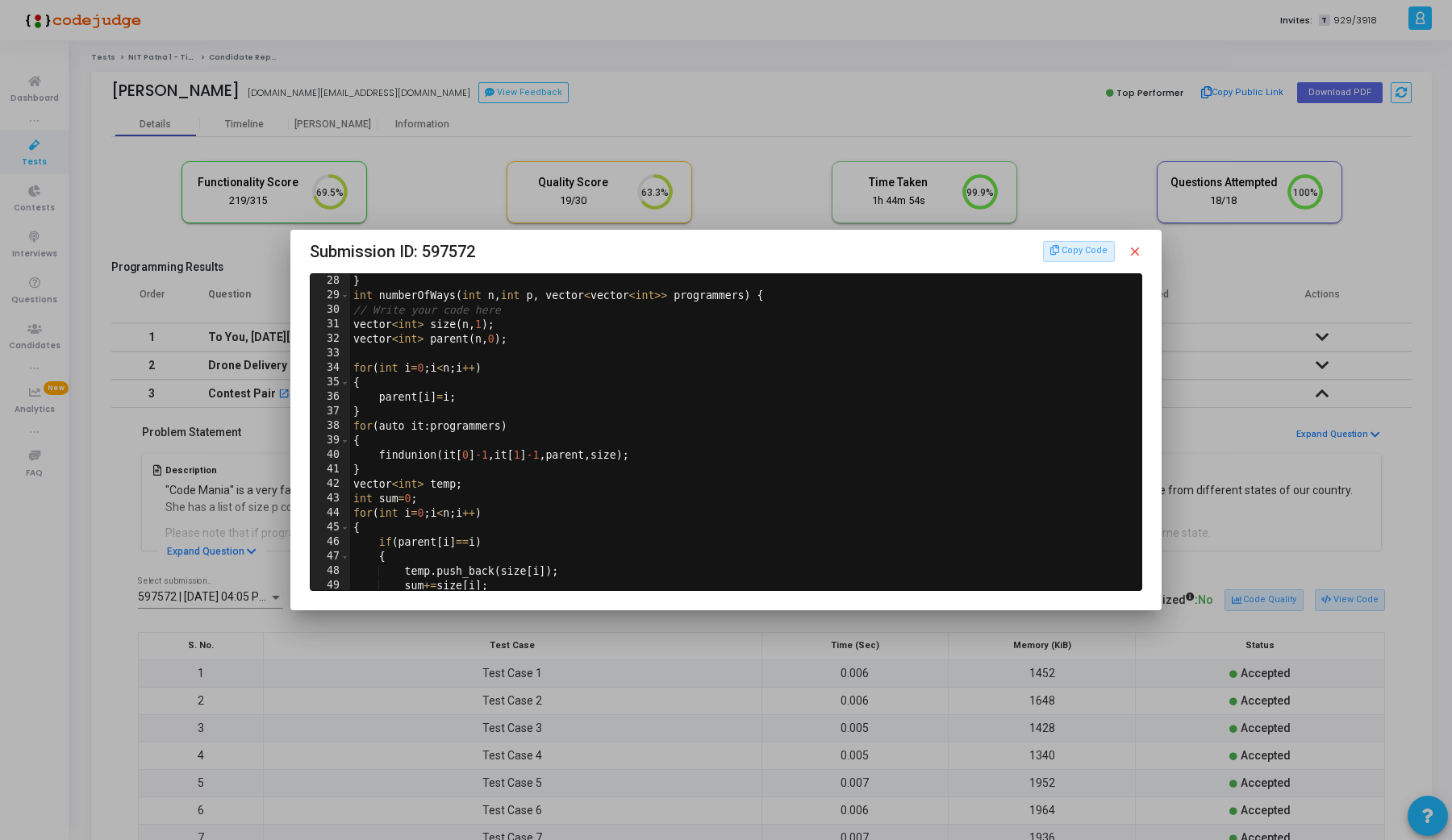
scroll to position [859, 0]
